Goal: Use online tool/utility: Utilize a website feature to perform a specific function

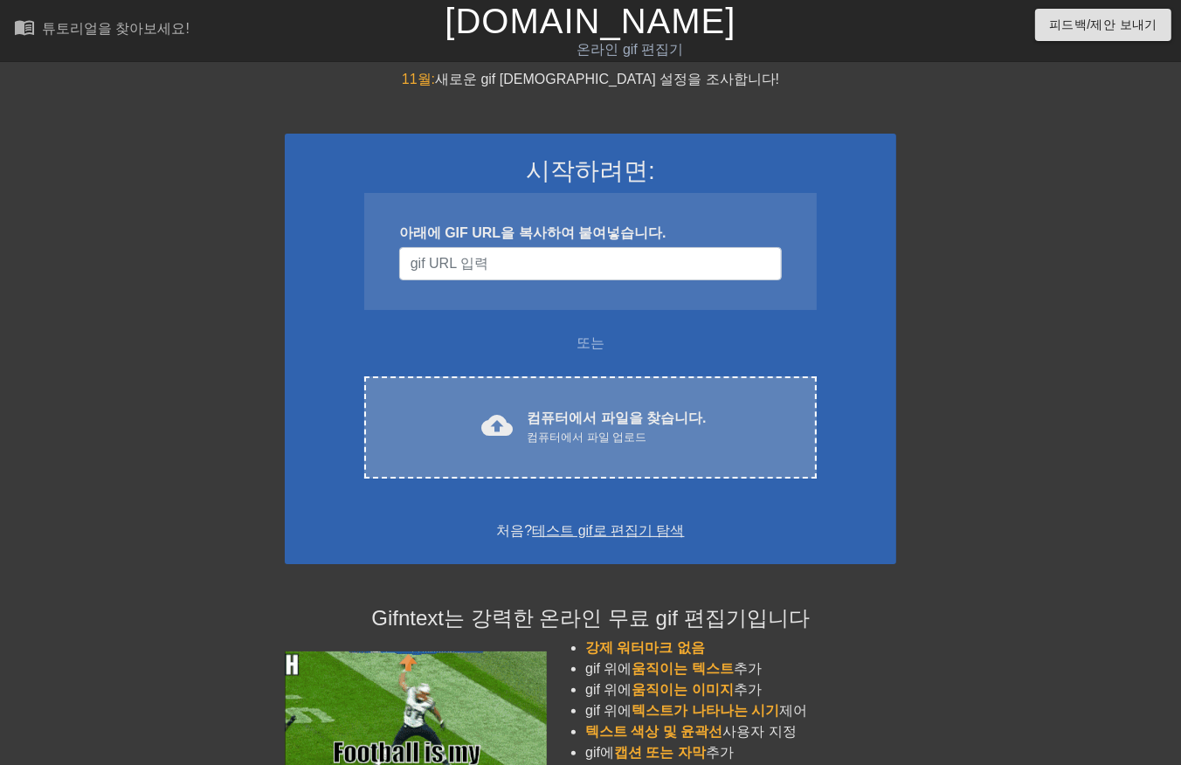
click at [621, 443] on div "컴퓨터에서 파일 업로드" at bounding box center [616, 437] width 179 height 17
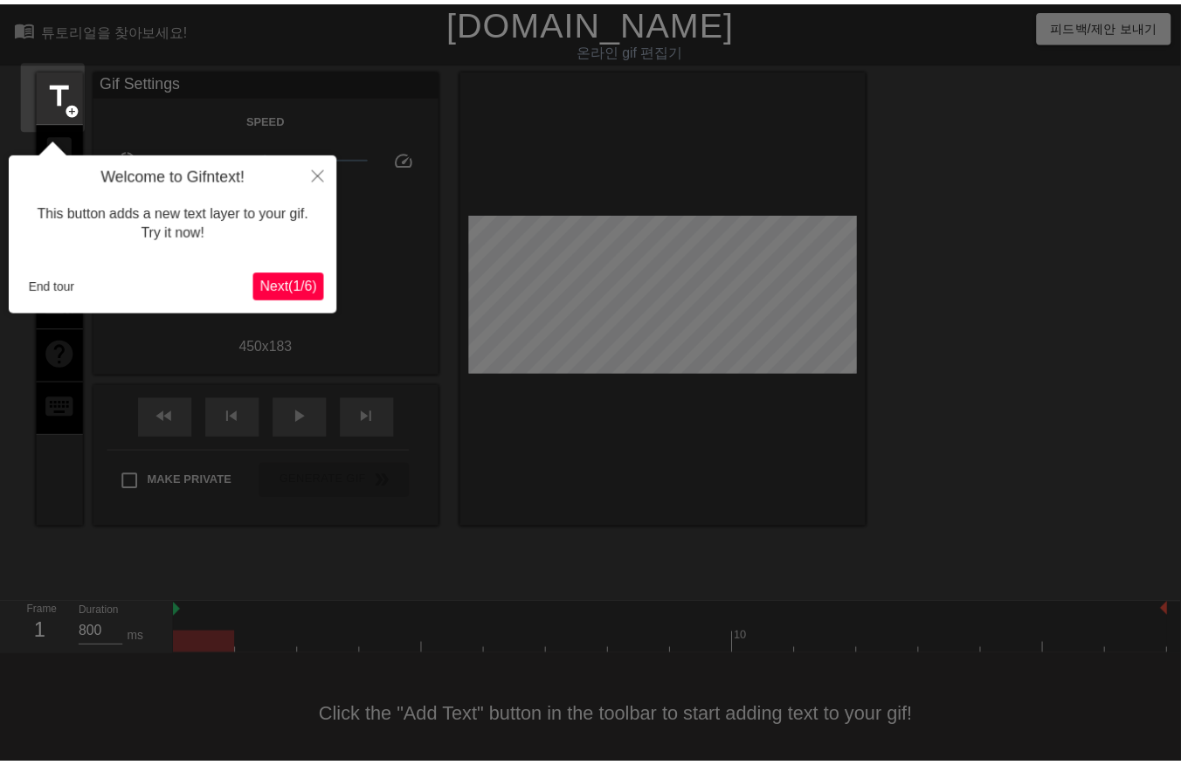
scroll to position [27, 0]
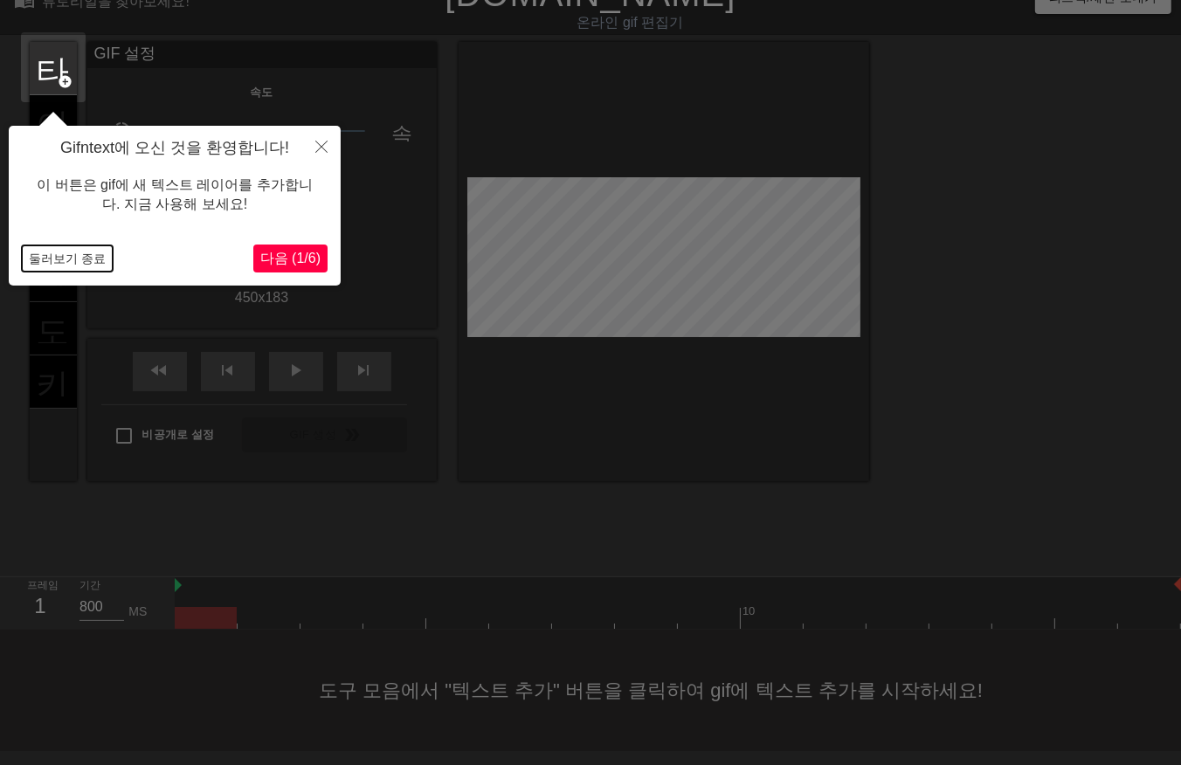
click at [61, 260] on button "둘러보기 종료" at bounding box center [67, 258] width 91 height 26
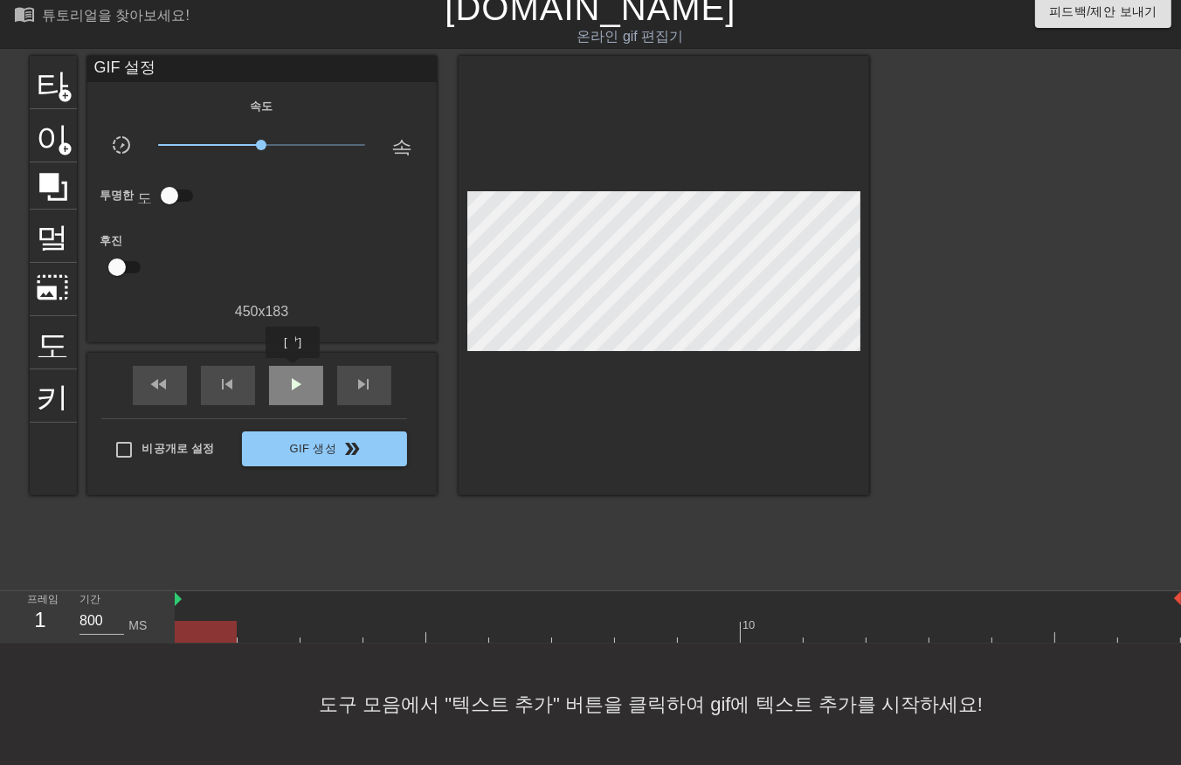
click at [293, 374] on span "play_arrow" at bounding box center [296, 384] width 21 height 21
click at [288, 374] on span "일시 중지" at bounding box center [296, 384] width 21 height 21
click at [301, 374] on span "play_arrow" at bounding box center [296, 384] width 21 height 21
click at [288, 375] on span "일시 중지" at bounding box center [296, 384] width 21 height 21
click at [284, 624] on div at bounding box center [678, 632] width 1006 height 22
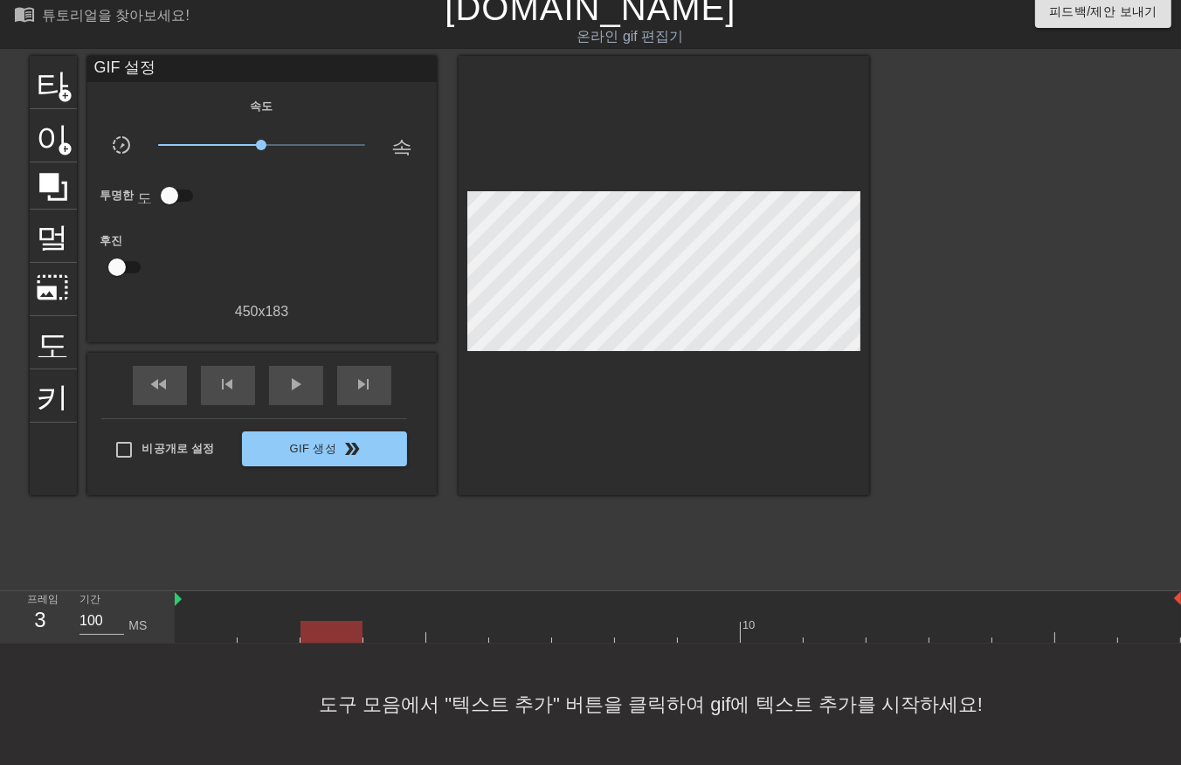
click at [321, 621] on div at bounding box center [678, 632] width 1006 height 22
type input "0"
click at [390, 621] on div at bounding box center [678, 632] width 1006 height 22
